Goal: Task Accomplishment & Management: Manage account settings

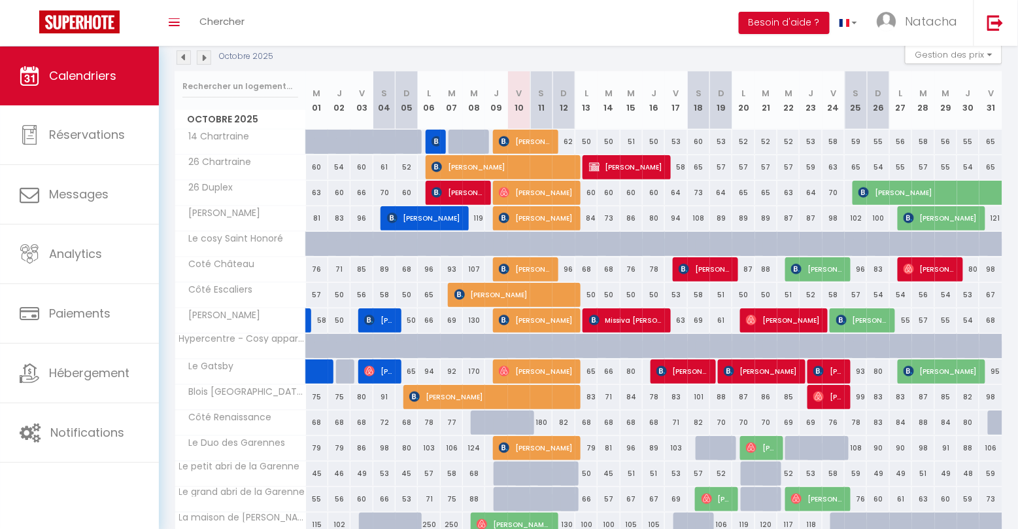
scroll to position [134, 0]
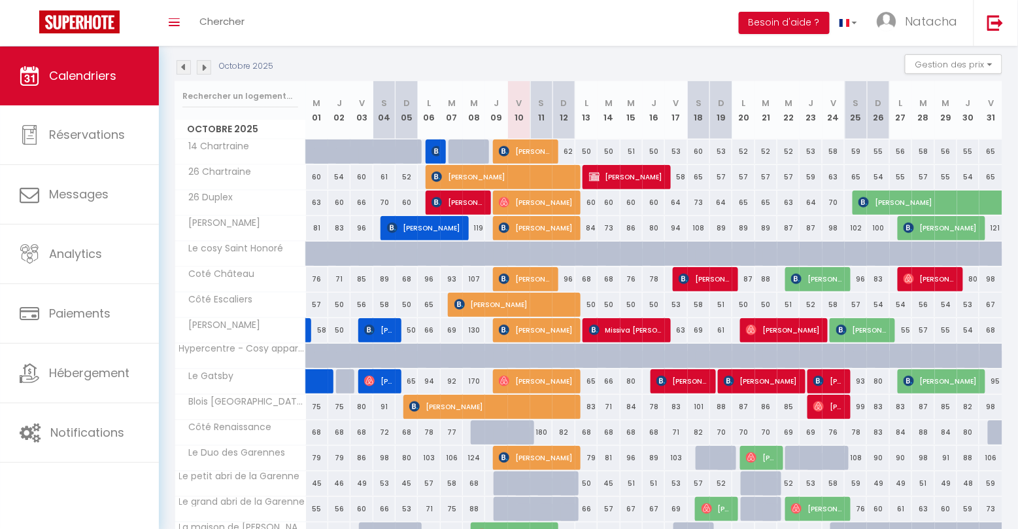
click at [181, 63] on img at bounding box center [184, 67] width 14 height 14
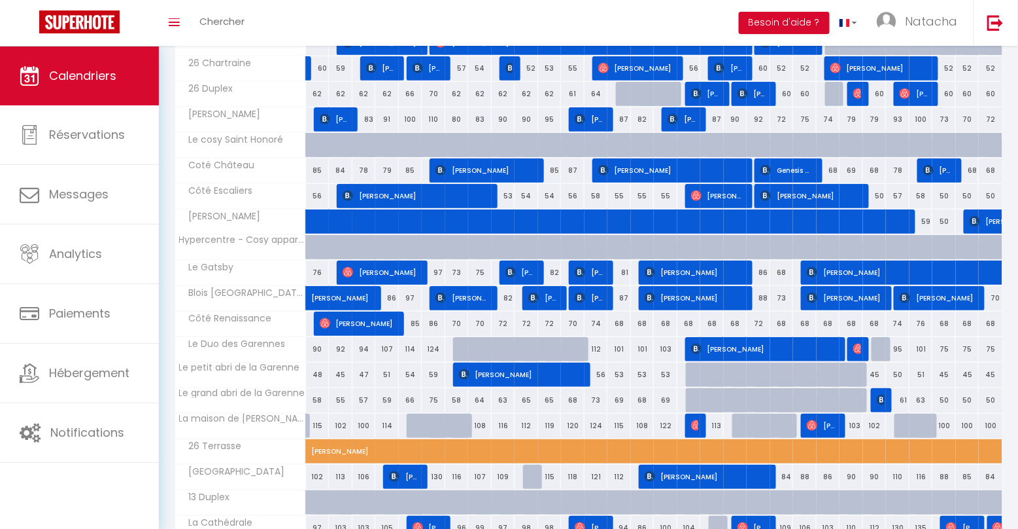
scroll to position [245, 0]
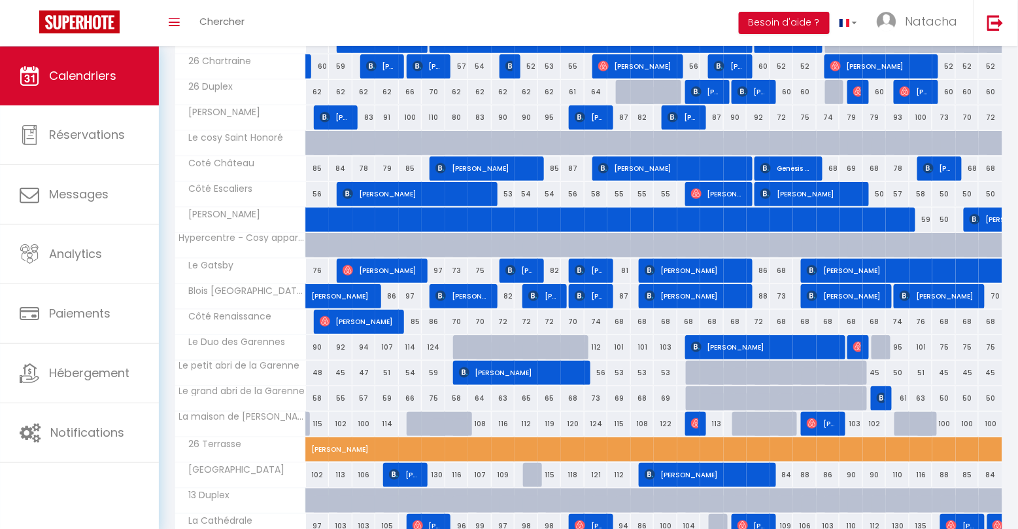
click at [848, 271] on span "[PERSON_NAME]" at bounding box center [957, 270] width 301 height 25
select select "OK"
select select "1"
select select "0"
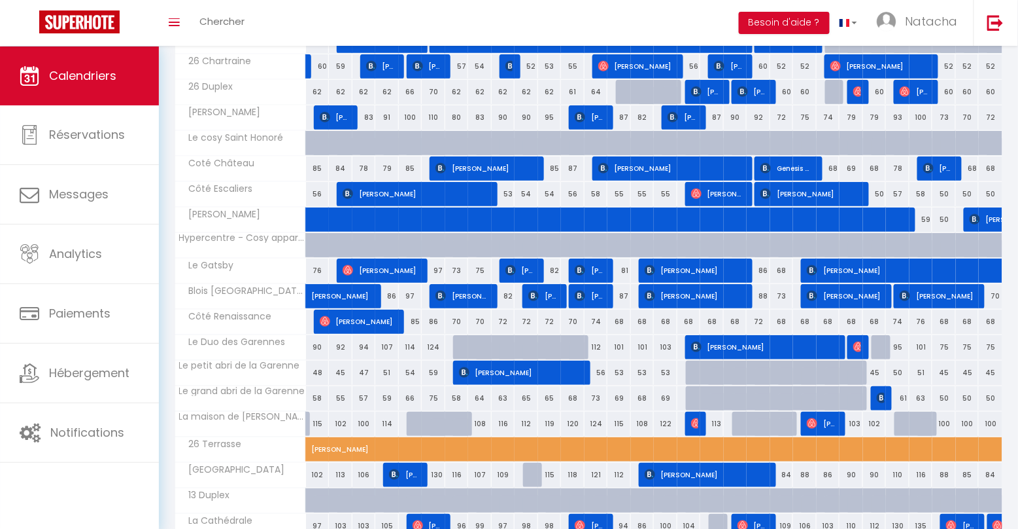
select select "1"
select select
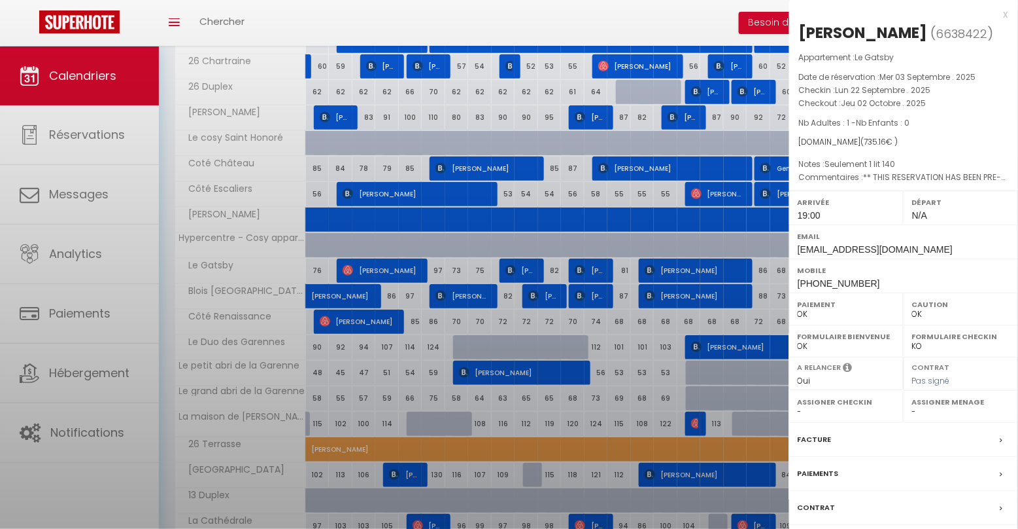
select select "16927"
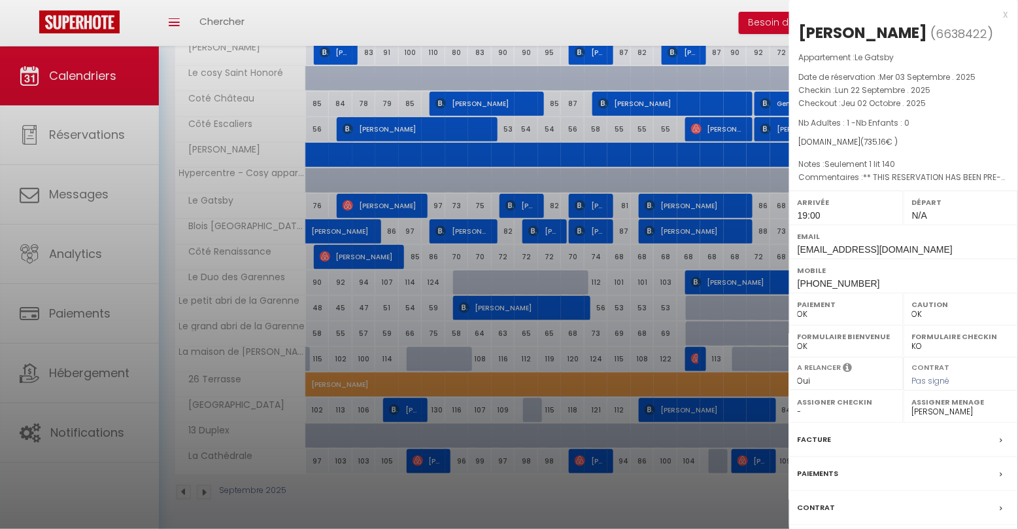
scroll to position [311, 0]
click at [813, 441] on label "Facture" at bounding box center [815, 439] width 34 height 14
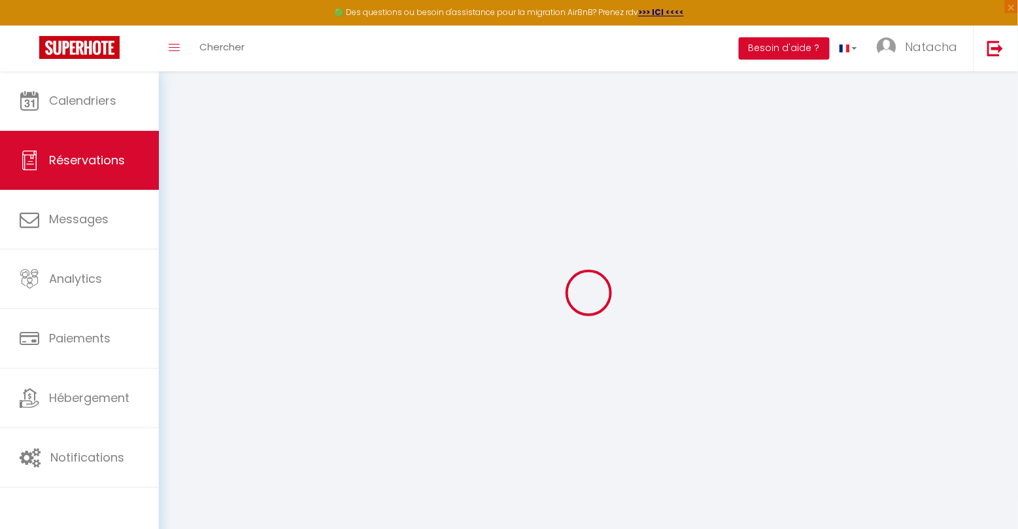
type input "Thilo"
type input "[PERSON_NAME]"
type input "[EMAIL_ADDRESS][DOMAIN_NAME]"
type input "[EMAIL_ADDRESS][PERSON_NAME][DOMAIN_NAME]"
type input "[PHONE_NUMBER]"
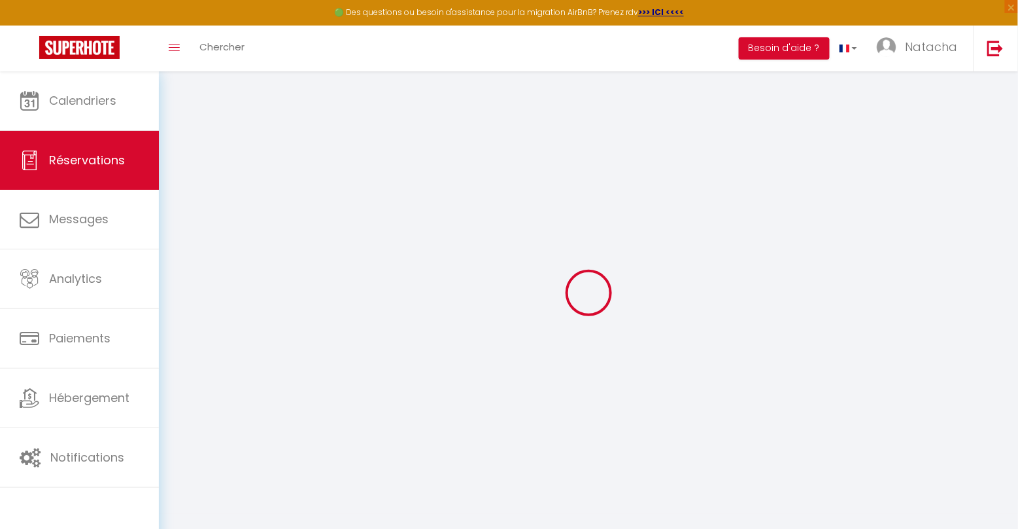
type input "[PHONE_NUMBER]"
type input "Herengracht 597 [DATE]"
type input "[GEOGRAPHIC_DATA]"
select select "DE"
type input "119.46"
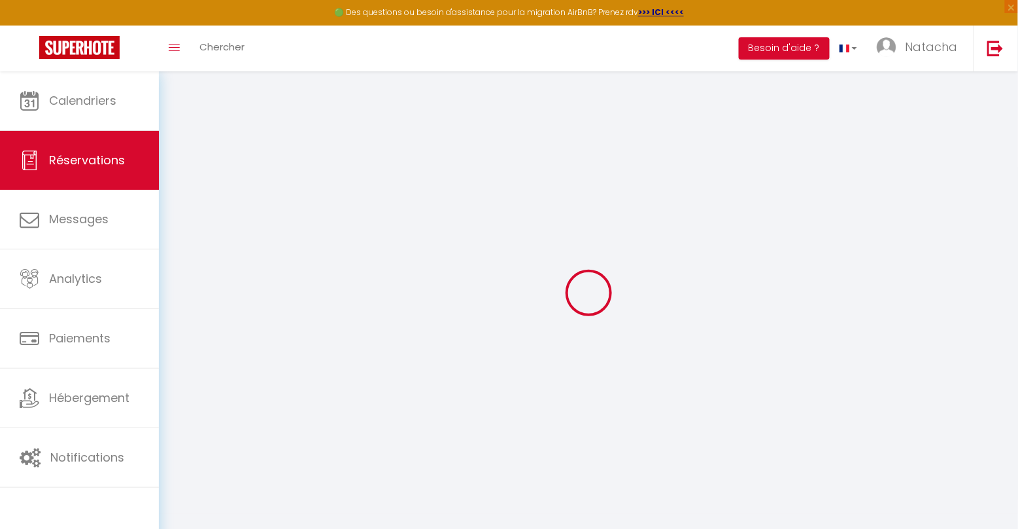
type input "10.29"
select select "36282"
select select "1"
select select
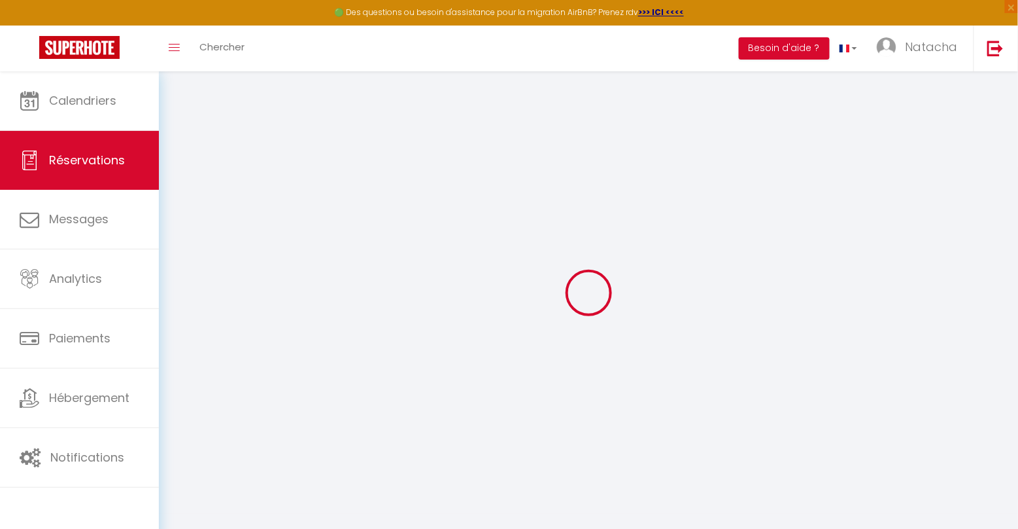
type input "1"
select select "12"
select select "15"
select select "2"
type input "45"
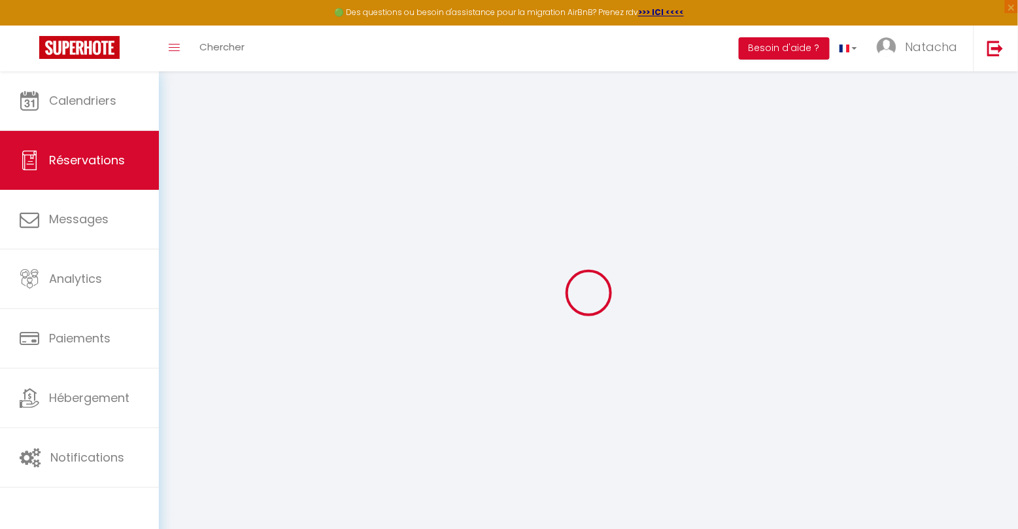
type input "0"
select index
select select
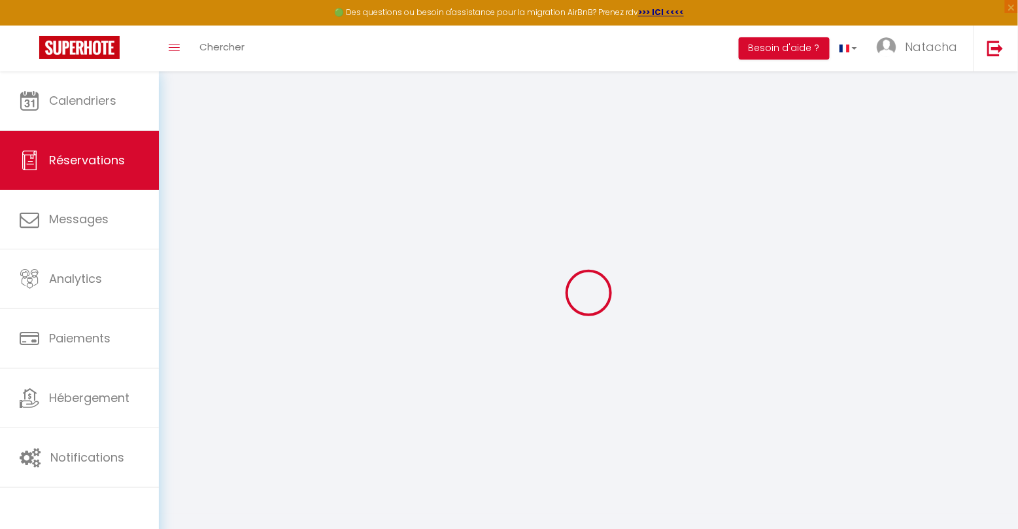
select index
select select
select index
select select
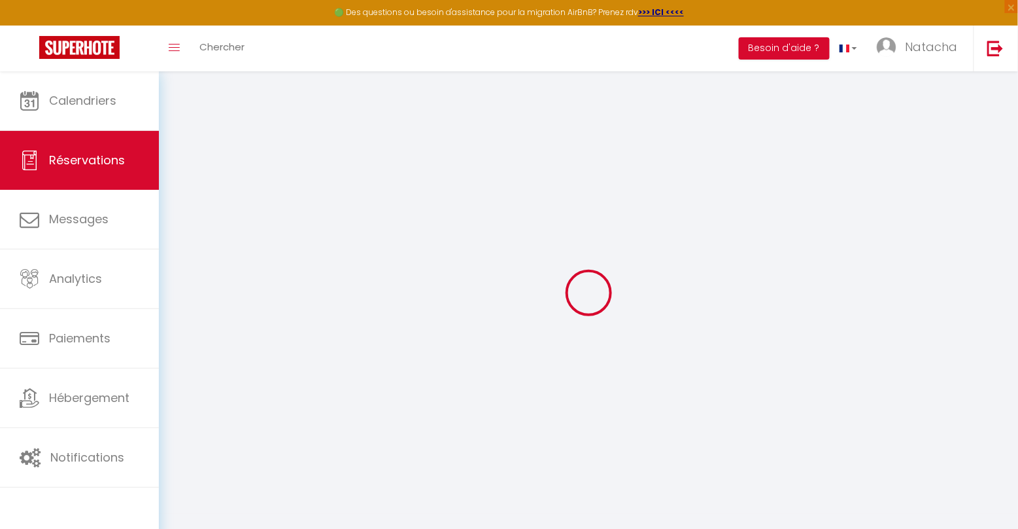
select select
checkbox input "false"
select index
select select
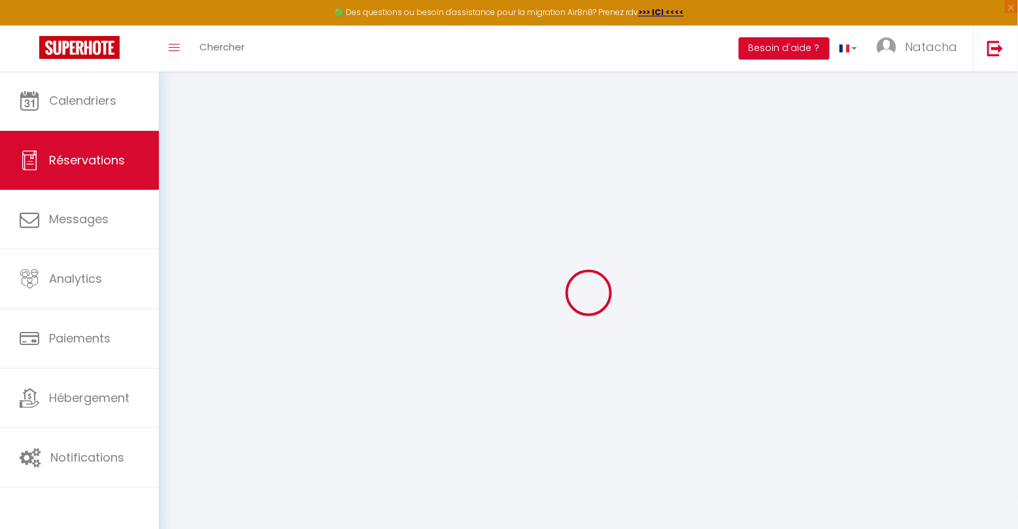
checkbox input "false"
select index
type \?1 "** THIS RESERVATION HAS BEEN PRE-PAID ** BOOKING NOTE : Payment charge is EUR 1…"
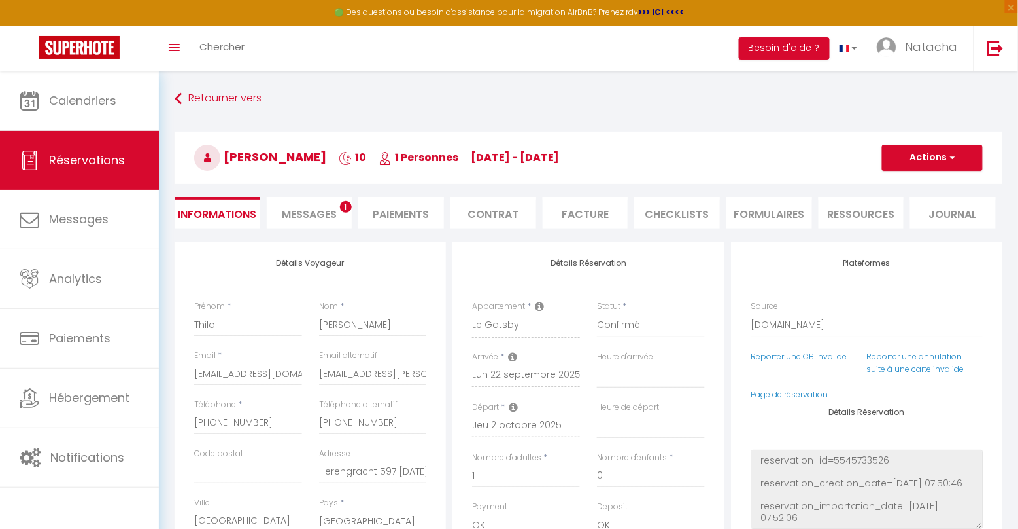
type input "54"
type input "32.44"
select index
select select "19:00"
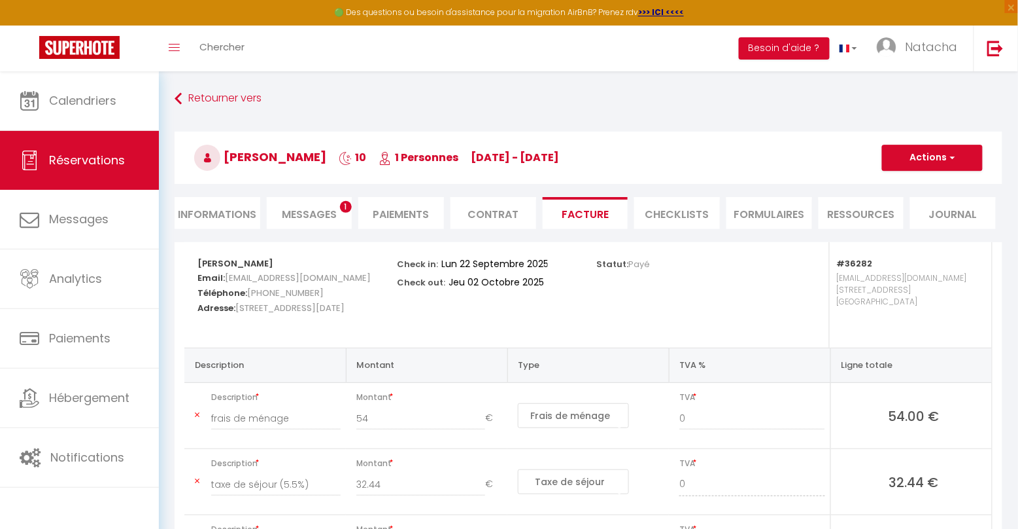
click at [211, 213] on li "Informations" at bounding box center [218, 213] width 86 height 32
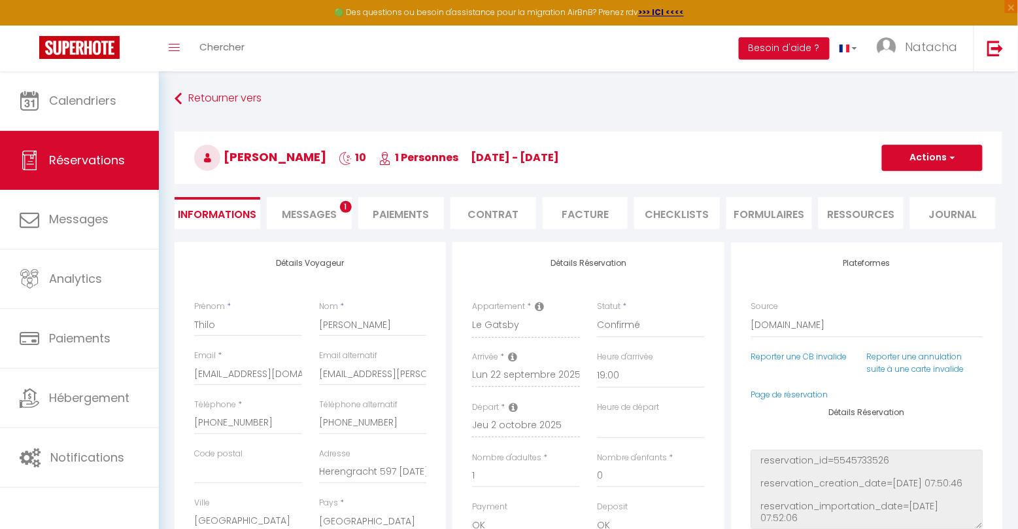
select select
select index
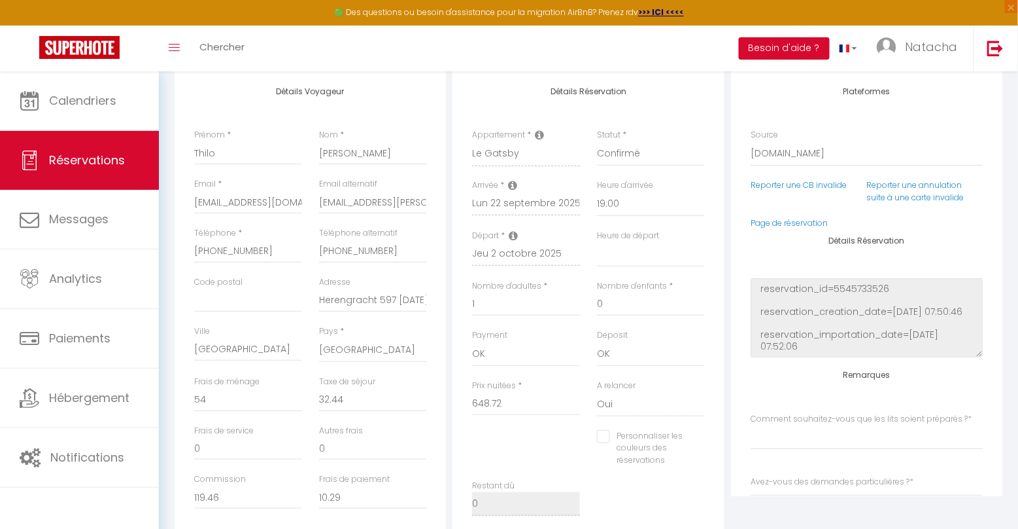
scroll to position [173, 0]
click at [354, 299] on input "Herengracht 597 [DATE]" at bounding box center [373, 299] width 108 height 24
paste input "AIP GmbH & Co. KG Hoyen 30 87490 [GEOGRAPHIC_DATA]"
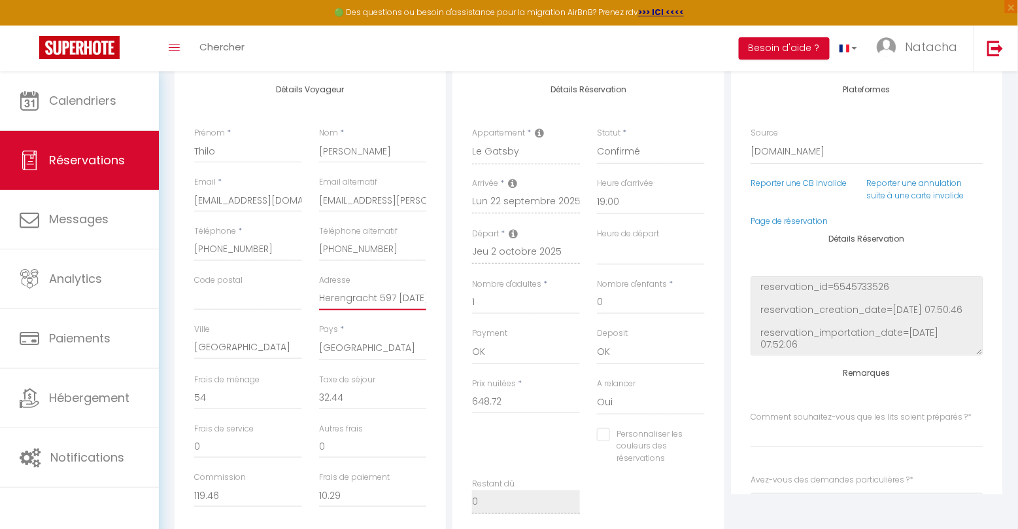
type input "AIP GmbH & Co. KG Hoyen 30 87490 [GEOGRAPHIC_DATA]"
select select
select index
checkbox input "false"
drag, startPoint x: 350, startPoint y: 296, endPoint x: 442, endPoint y: 302, distance: 92.4
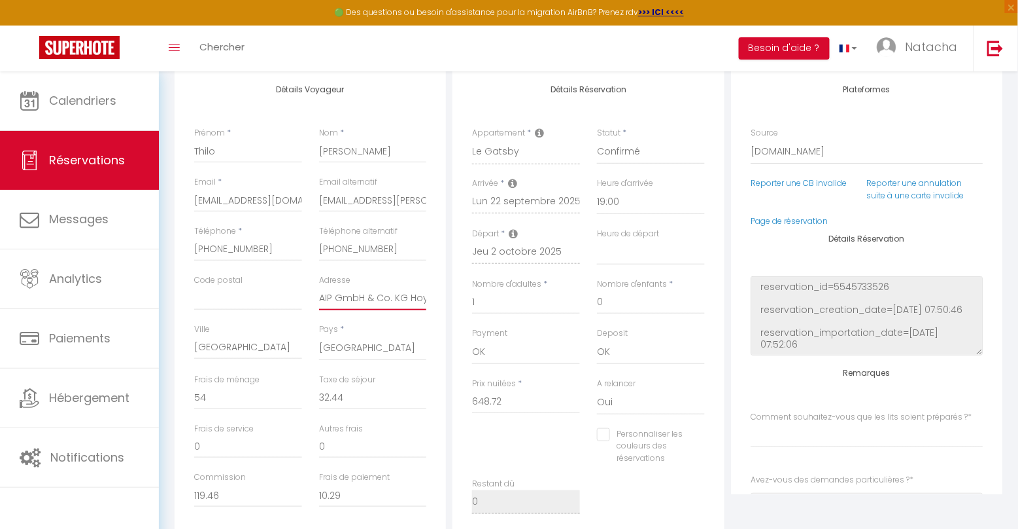
click at [442, 302] on div "Détails Voyageur Prénom * Thilo Nom * [PERSON_NAME] Email * [EMAIL_ADDRESS][DOM…" at bounding box center [310, 303] width 271 height 468
type input "AIP GmbH & Co. KG Hoyen 30 87490"
select select
select index
checkbox input "false"
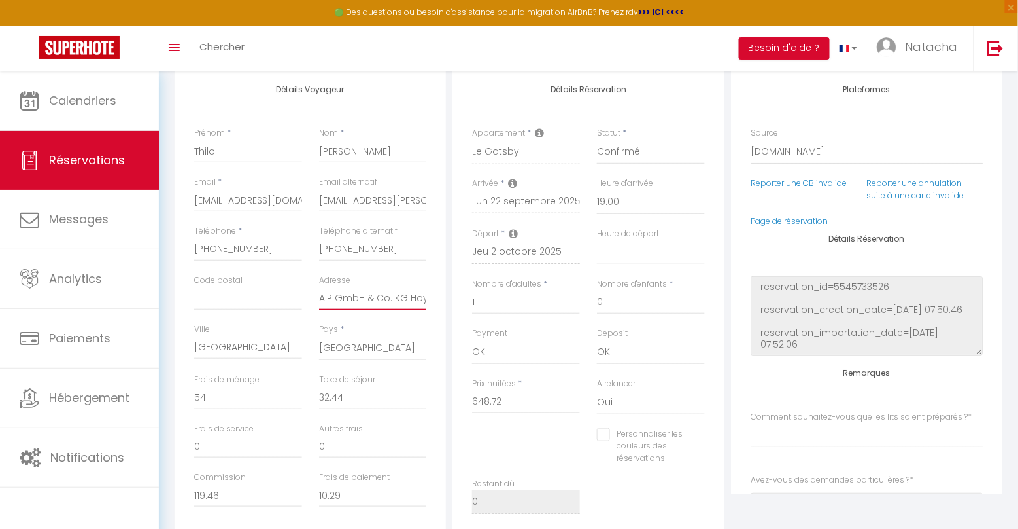
type input "AIP GmbH & Co. KG Hoyen 30 87490"
click at [215, 350] on input "[GEOGRAPHIC_DATA]" at bounding box center [248, 348] width 108 height 24
paste input "Haldenwang"
type input "Haldenwang"
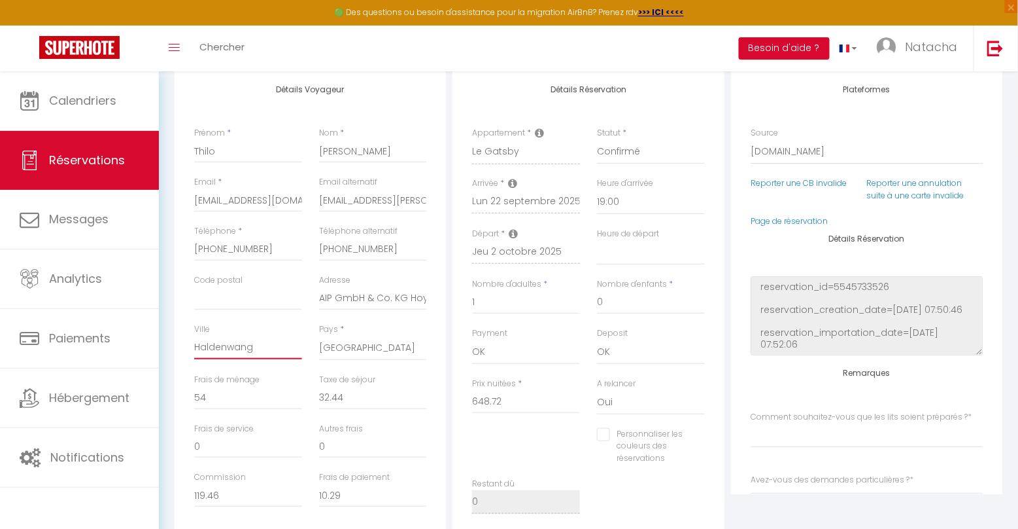
select select
select index
checkbox input "false"
type input "Haldenwang"
click at [390, 296] on input "AIP GmbH & Co. KG Hoyen 30 87490" at bounding box center [373, 299] width 108 height 24
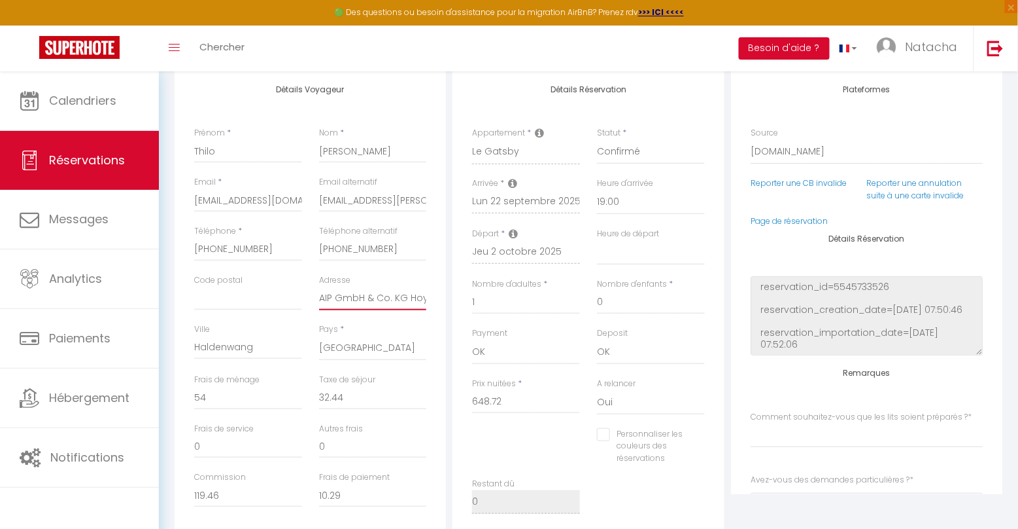
drag, startPoint x: 378, startPoint y: 294, endPoint x: 430, endPoint y: 295, distance: 51.7
click at [430, 295] on div "Adresse AIP GmbH & Co. KG Hoyen 30 87490" at bounding box center [373, 298] width 125 height 49
type input "AIP GmbH & Co. KG Hoyen 30"
select select
select index
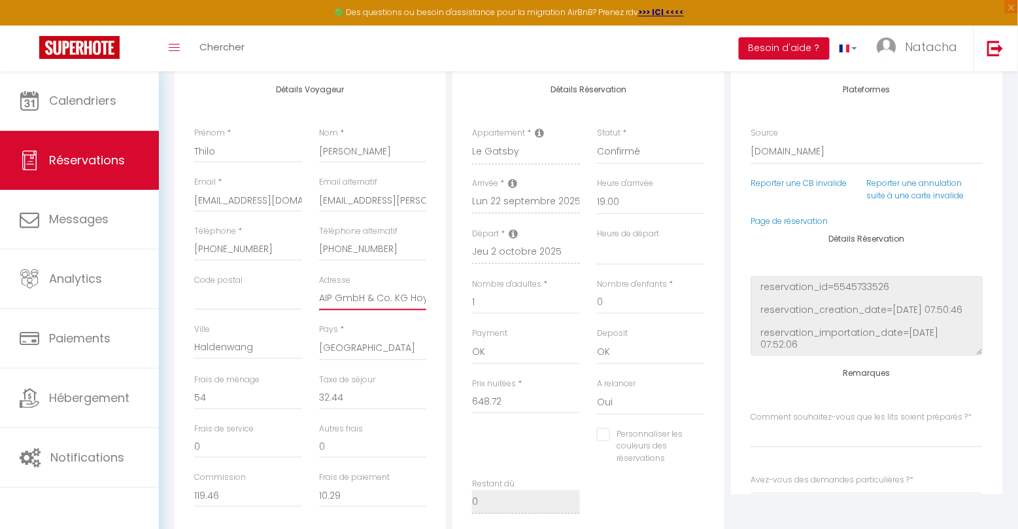
checkbox input "false"
type input "AIP GmbH & Co. KG Hoyen 30"
select select
select index
checkbox input "false"
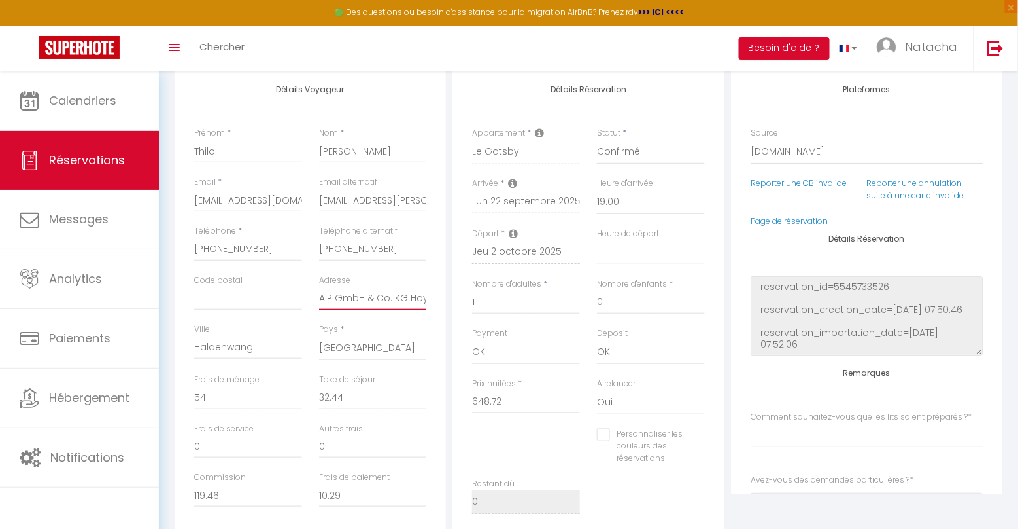
type input "AIP GmbH & Co. KG Hoyen 30"
paste input "87490"
type input "87490"
select select
select index
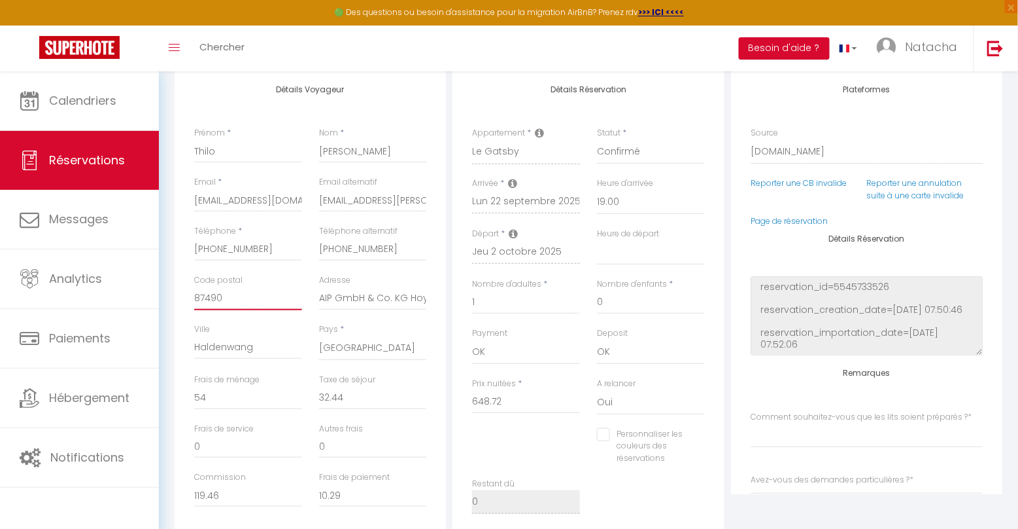
checkbox input "false"
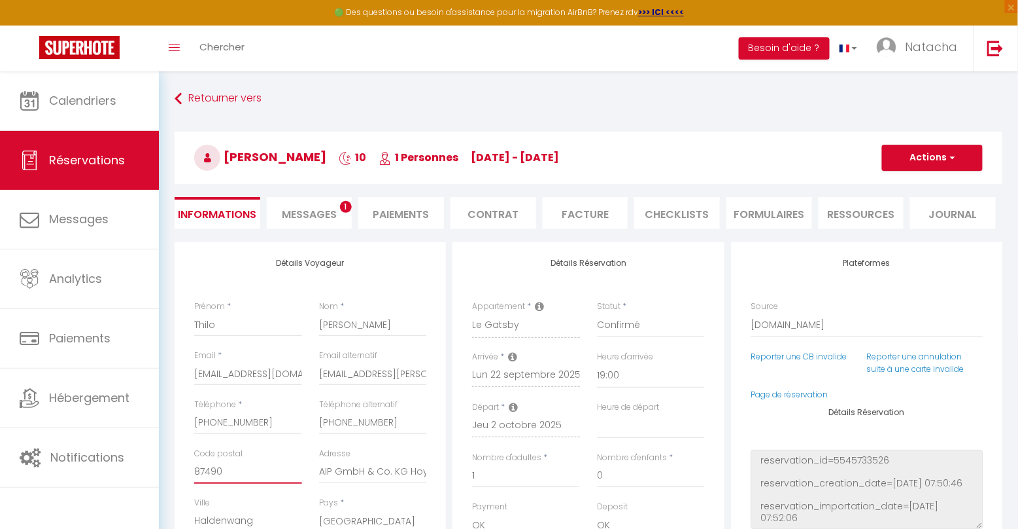
scroll to position [0, 0]
type input "87490"
click at [926, 156] on button "Actions" at bounding box center [932, 158] width 101 height 26
click at [905, 179] on link "Enregistrer" at bounding box center [919, 186] width 103 height 17
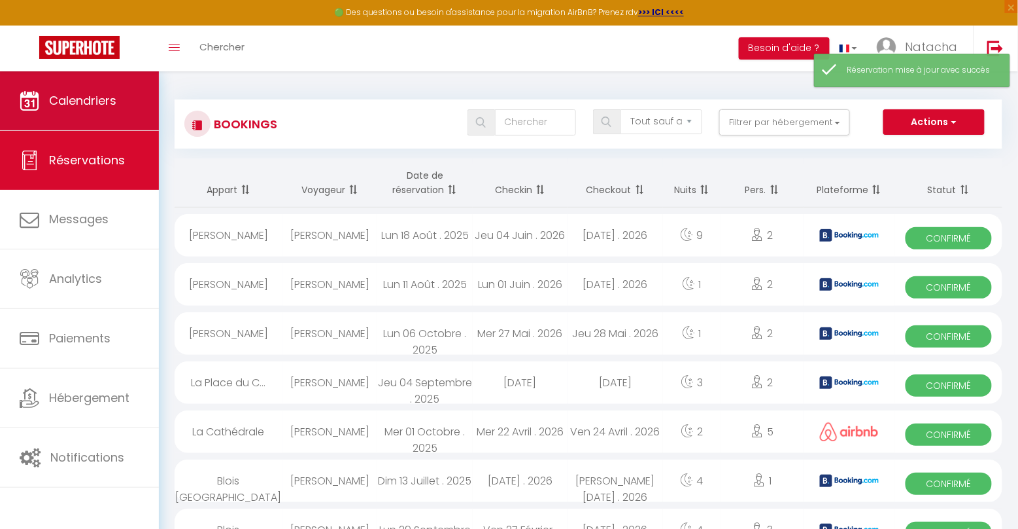
click at [107, 116] on link "Calendriers" at bounding box center [79, 100] width 159 height 59
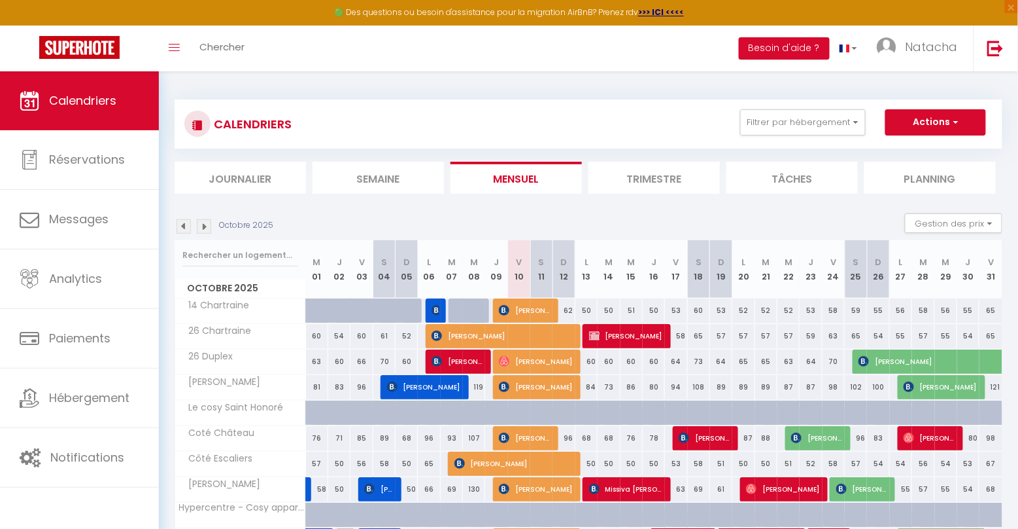
click at [183, 227] on img at bounding box center [184, 226] width 14 height 14
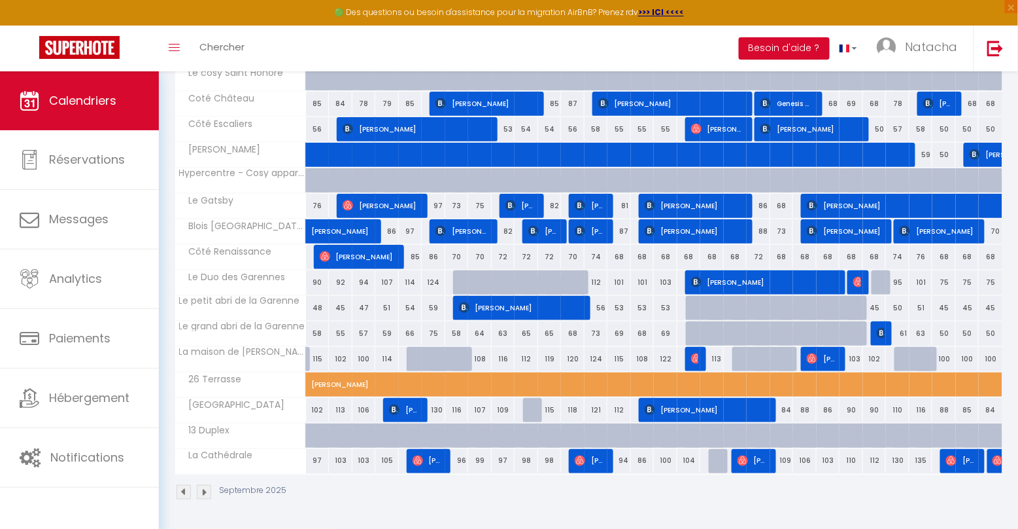
scroll to position [335, 0]
click at [848, 207] on span "[PERSON_NAME]" at bounding box center [957, 205] width 301 height 25
select select "OK"
select select "1"
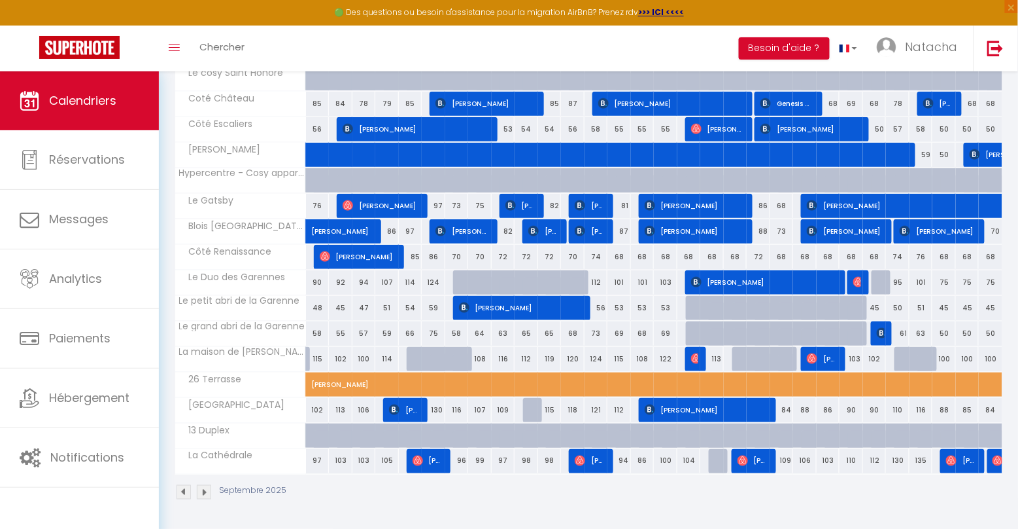
select select "0"
select select "1"
select select
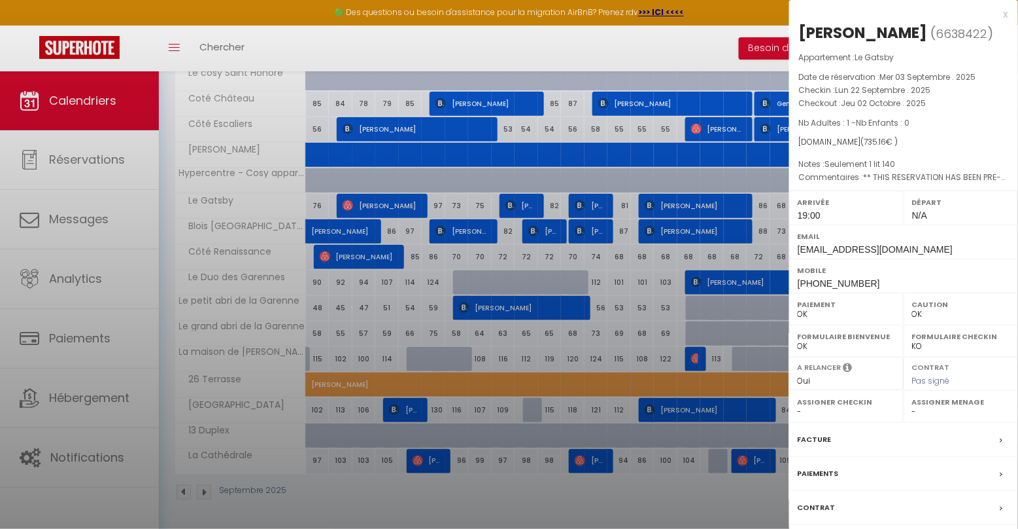
select select "16927"
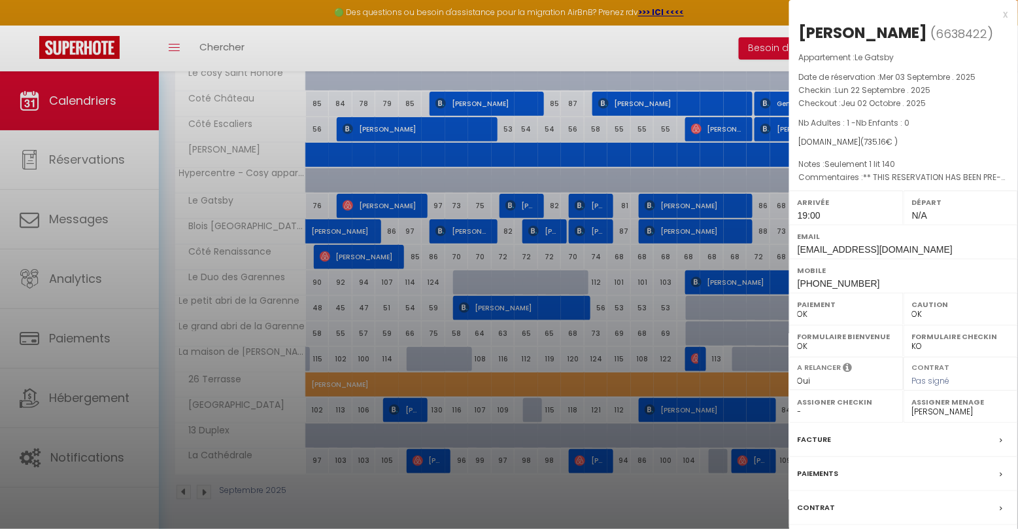
click at [829, 443] on label "Facture" at bounding box center [815, 439] width 34 height 14
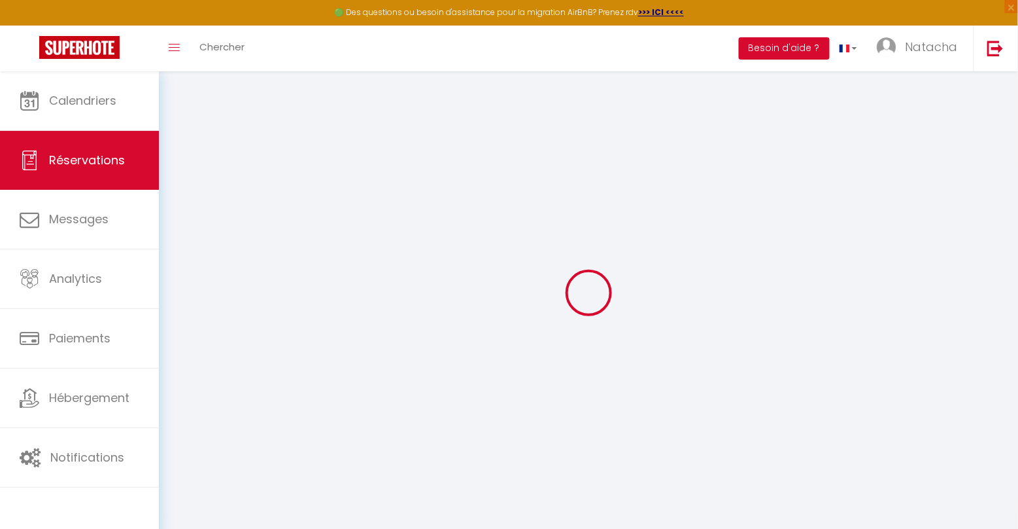
select select "cleaning"
select select "taxes"
select select
checkbox input "false"
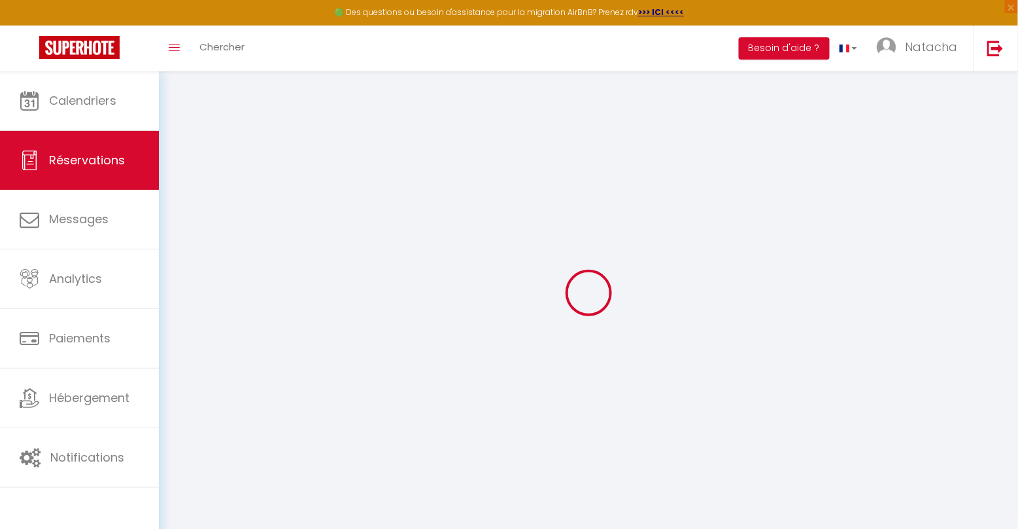
select index "Seulement 1 lit 140"
type \?1 "** THIS RESERVATION HAS BEEN PRE-PAID ** BOOKING NOTE : Payment charge is EUR 1…"
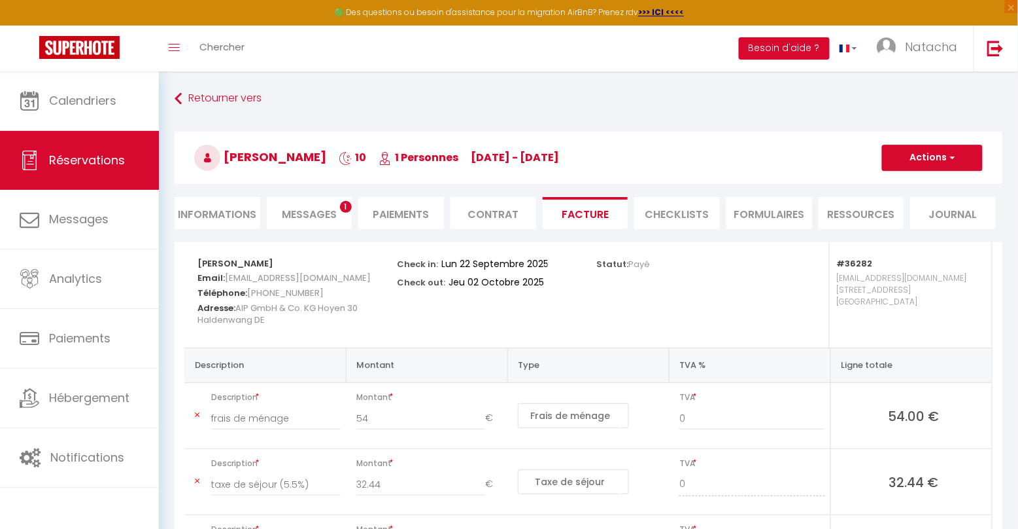
click at [920, 154] on button "Actions" at bounding box center [932, 158] width 101 height 26
click at [908, 200] on link "Aperçu et éditer" at bounding box center [923, 203] width 110 height 17
click at [905, 158] on button "Actions" at bounding box center [932, 158] width 101 height 26
click at [909, 218] on link "Envoyer la facture" at bounding box center [923, 220] width 110 height 17
type input "[EMAIL_ADDRESS][DOMAIN_NAME]"
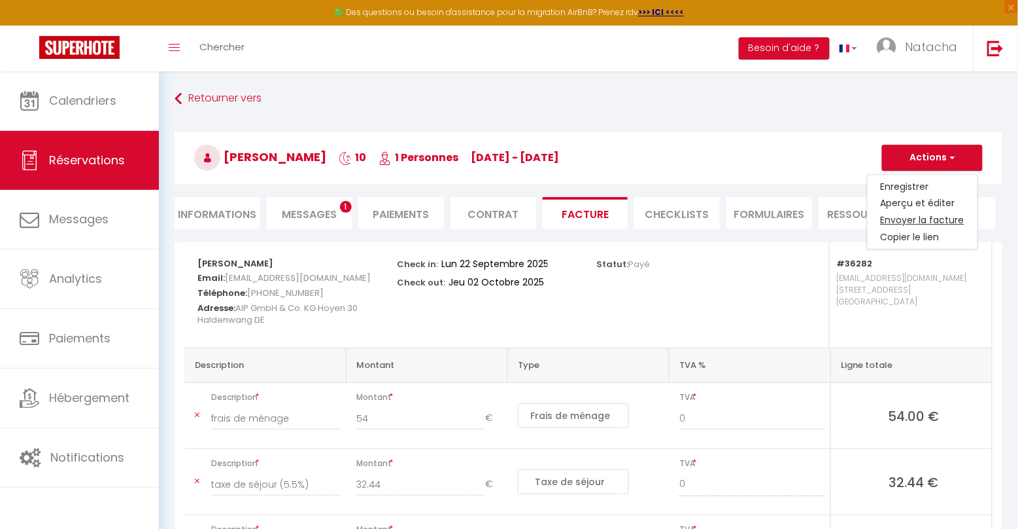
type input "Your invoice 6638422 - [GEOGRAPHIC_DATA]"
type textarea "Hi, Here is the link to download your invoice: [URL][DOMAIN_NAME] Reservation d…"
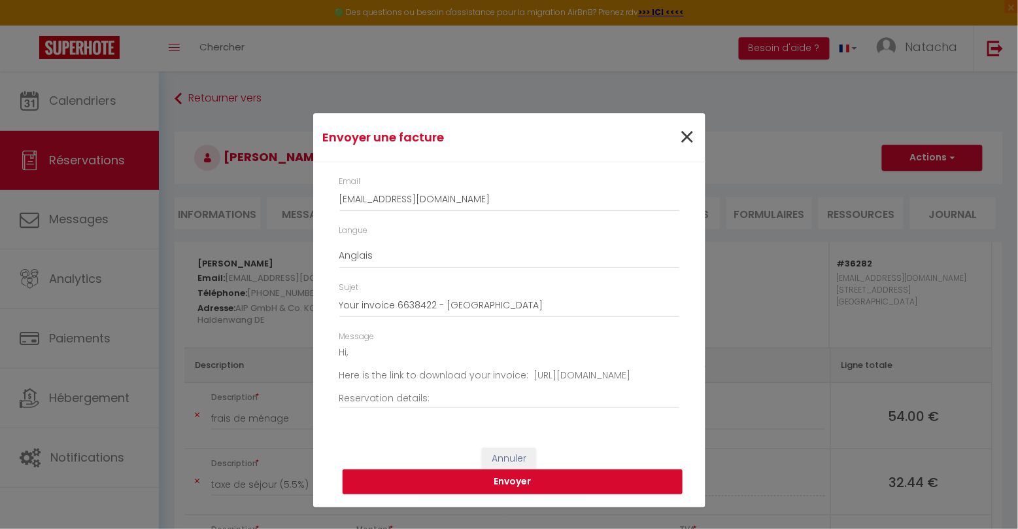
click at [684, 137] on span "×" at bounding box center [688, 137] width 16 height 39
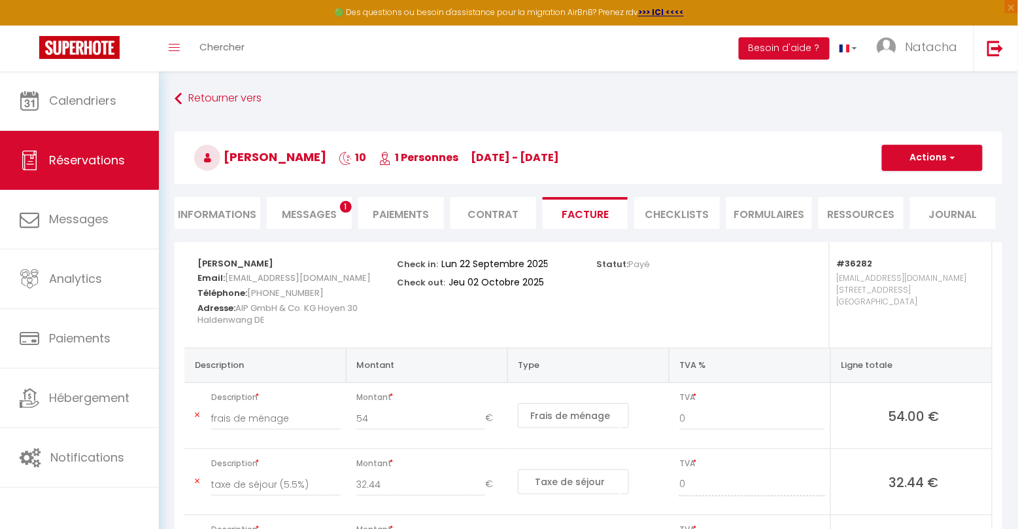
click at [246, 216] on li "Informations" at bounding box center [218, 213] width 86 height 32
select select
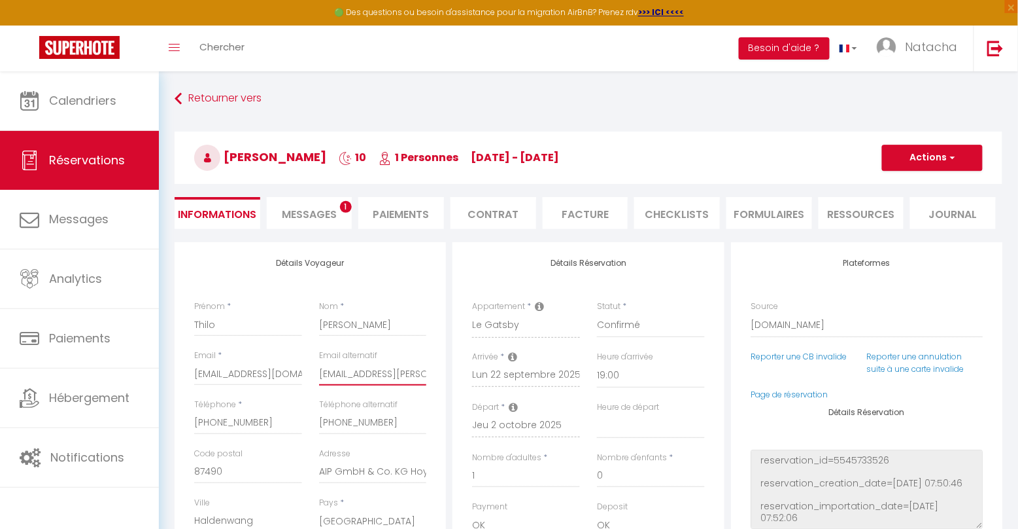
click at [356, 370] on input "[EMAIL_ADDRESS][PERSON_NAME][DOMAIN_NAME]" at bounding box center [373, 374] width 108 height 24
click at [926, 159] on button "Actions" at bounding box center [932, 158] width 101 height 26
click at [611, 211] on li "Facture" at bounding box center [586, 213] width 86 height 32
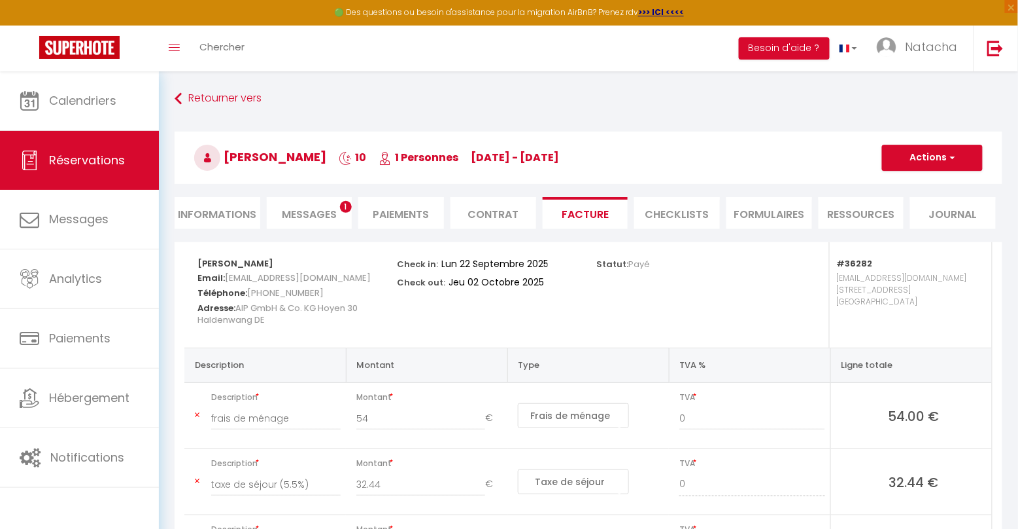
click at [943, 165] on button "Actions" at bounding box center [932, 158] width 101 height 26
click at [919, 216] on link "Envoyer la facture" at bounding box center [923, 220] width 110 height 17
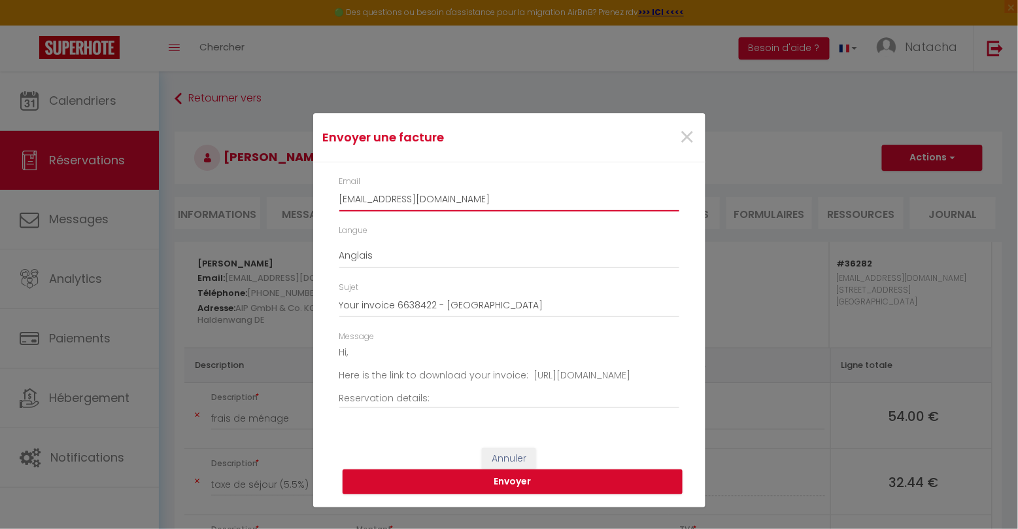
click at [375, 201] on input "[EMAIL_ADDRESS][DOMAIN_NAME]" at bounding box center [509, 200] width 340 height 24
paste input "[EMAIL_ADDRESS][PERSON_NAME][DOMAIN_NAME]"
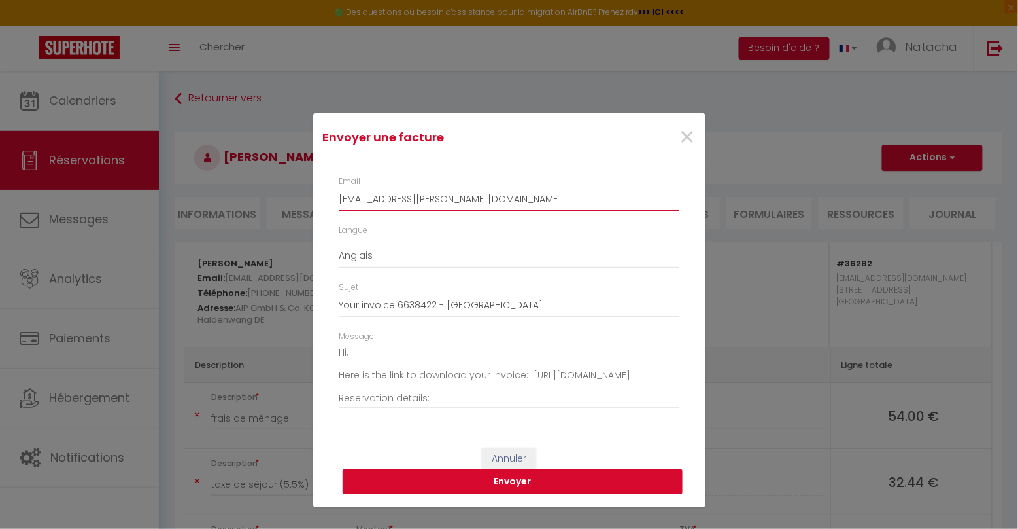
type input "[EMAIL_ADDRESS][PERSON_NAME][DOMAIN_NAME]"
click at [517, 485] on button "Envoyer" at bounding box center [513, 481] width 340 height 25
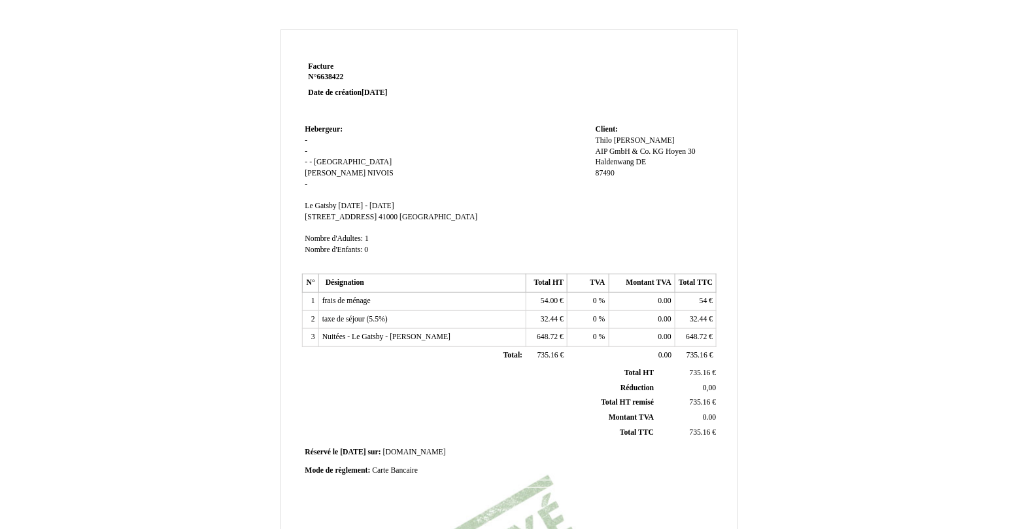
click at [667, 147] on span "AIP GmbH & Co. KG Hoyen 30" at bounding box center [646, 151] width 100 height 9
click at [672, 147] on input "AIP GmbH & Co. KG Hoyen 30" at bounding box center [671, 154] width 150 height 14
click at [511, 149] on td "Hebergeur: Hebergeur: - - - - [GEOGRAPHIC_DATA] [GEOGRAPHIC_DATA] [PERSON_NAME]…" at bounding box center [447, 195] width 290 height 149
